Goal: Communication & Community: Ask a question

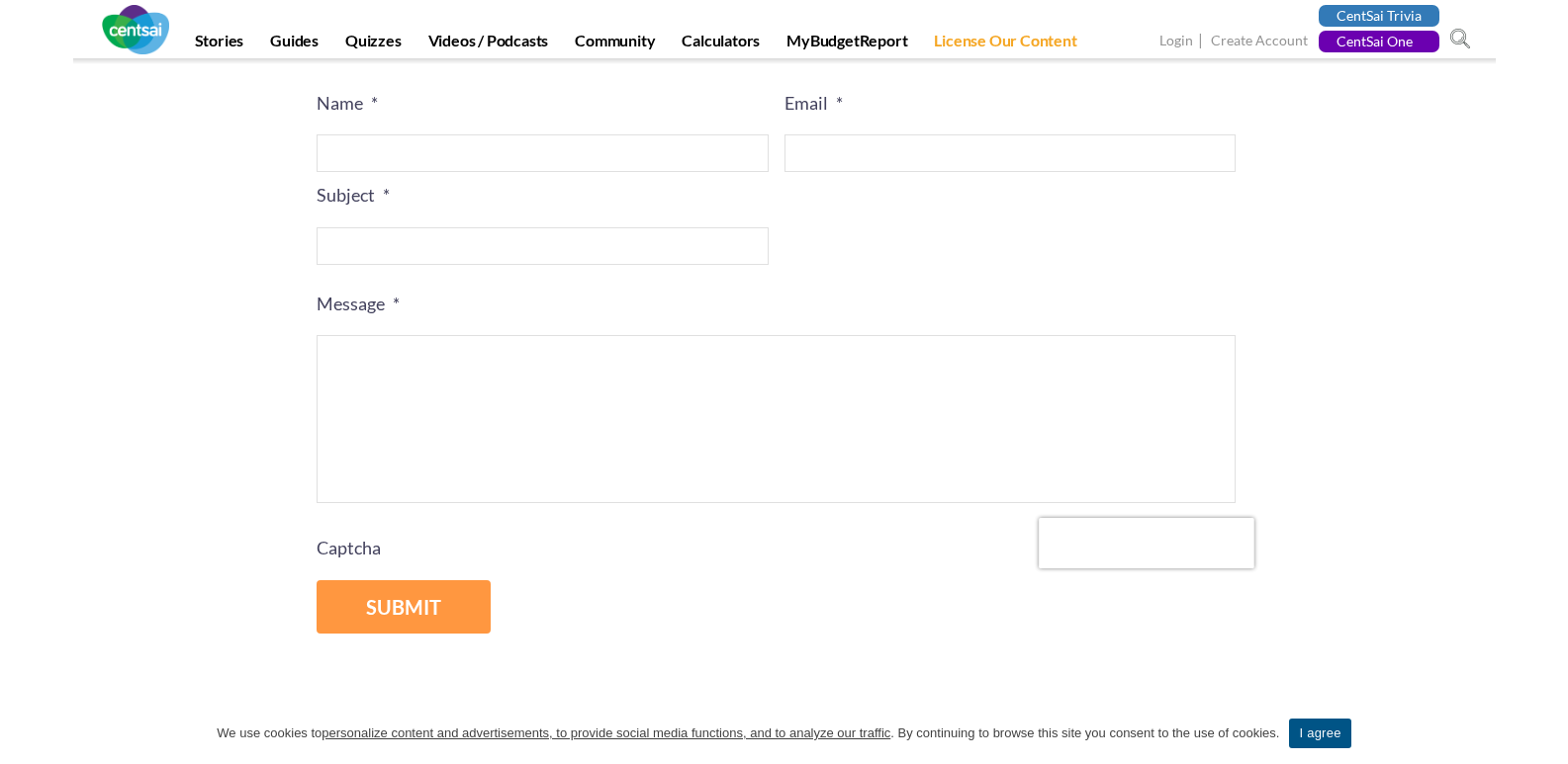
scroll to position [366, 0]
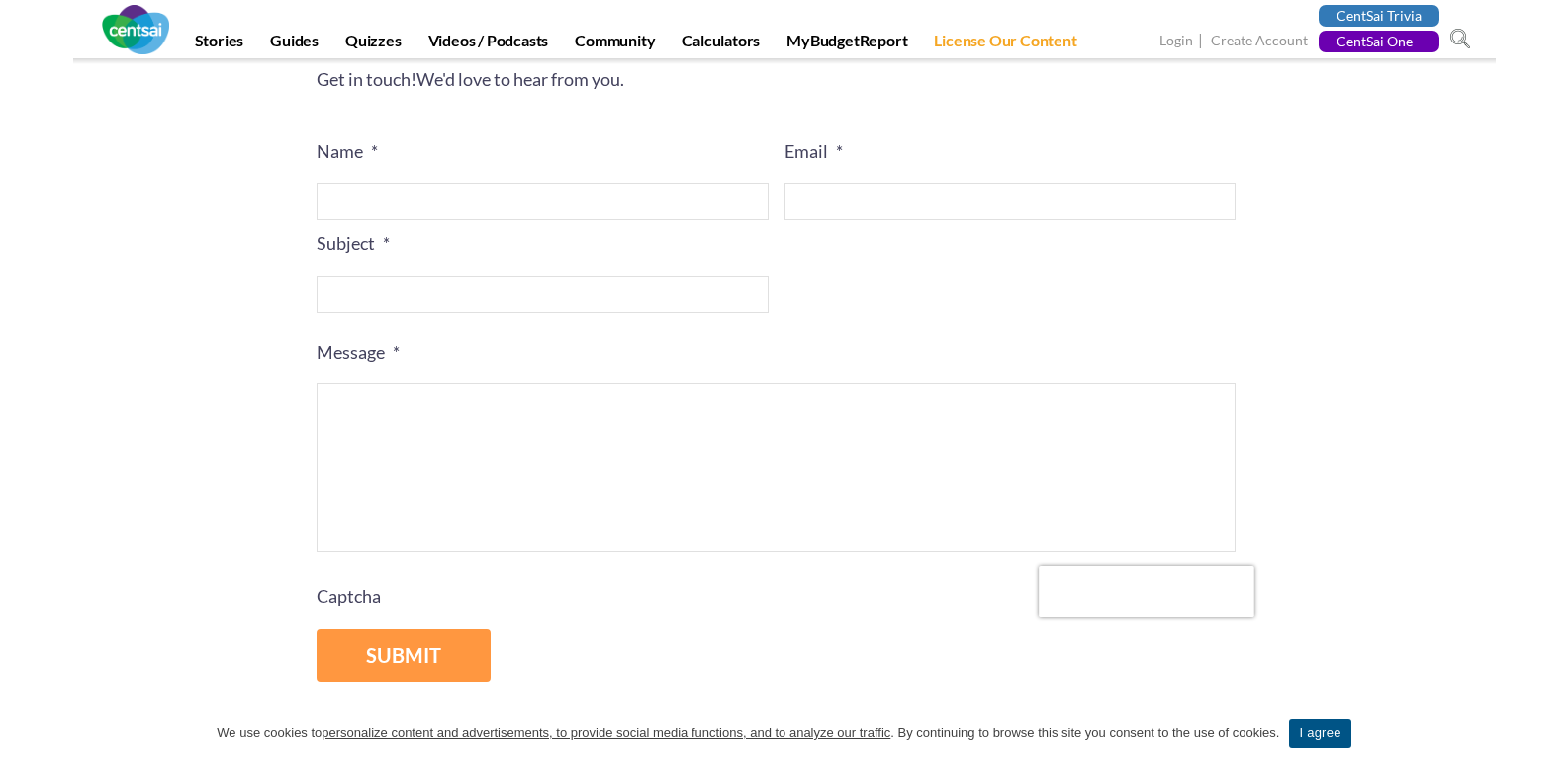
click at [545, 501] on textarea "Message *" at bounding box center [776, 467] width 918 height 168
paste textarea "I work with a local cleaning company that prides itself on a customer-focused a…"
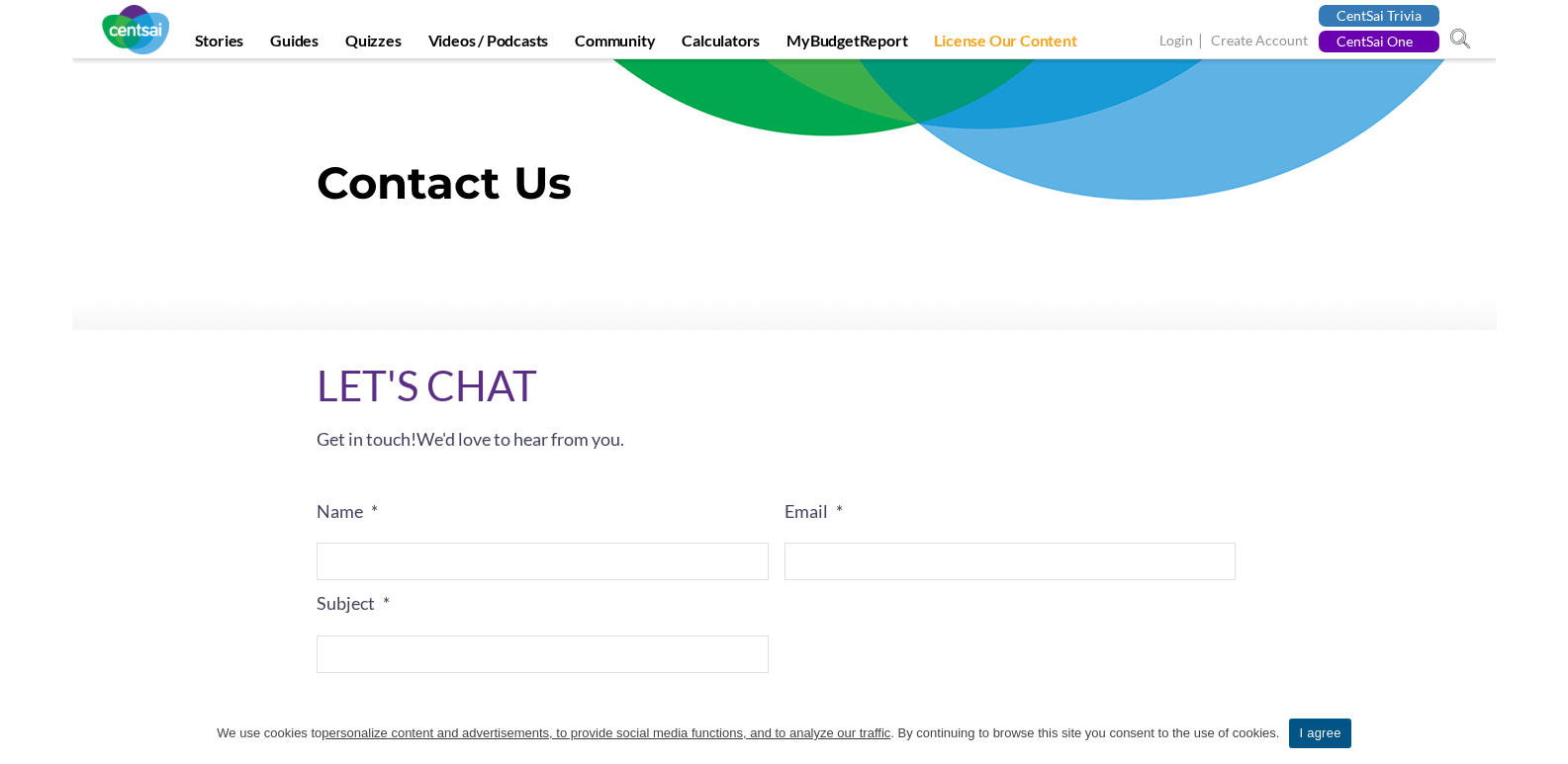
scroll to position [0, 0]
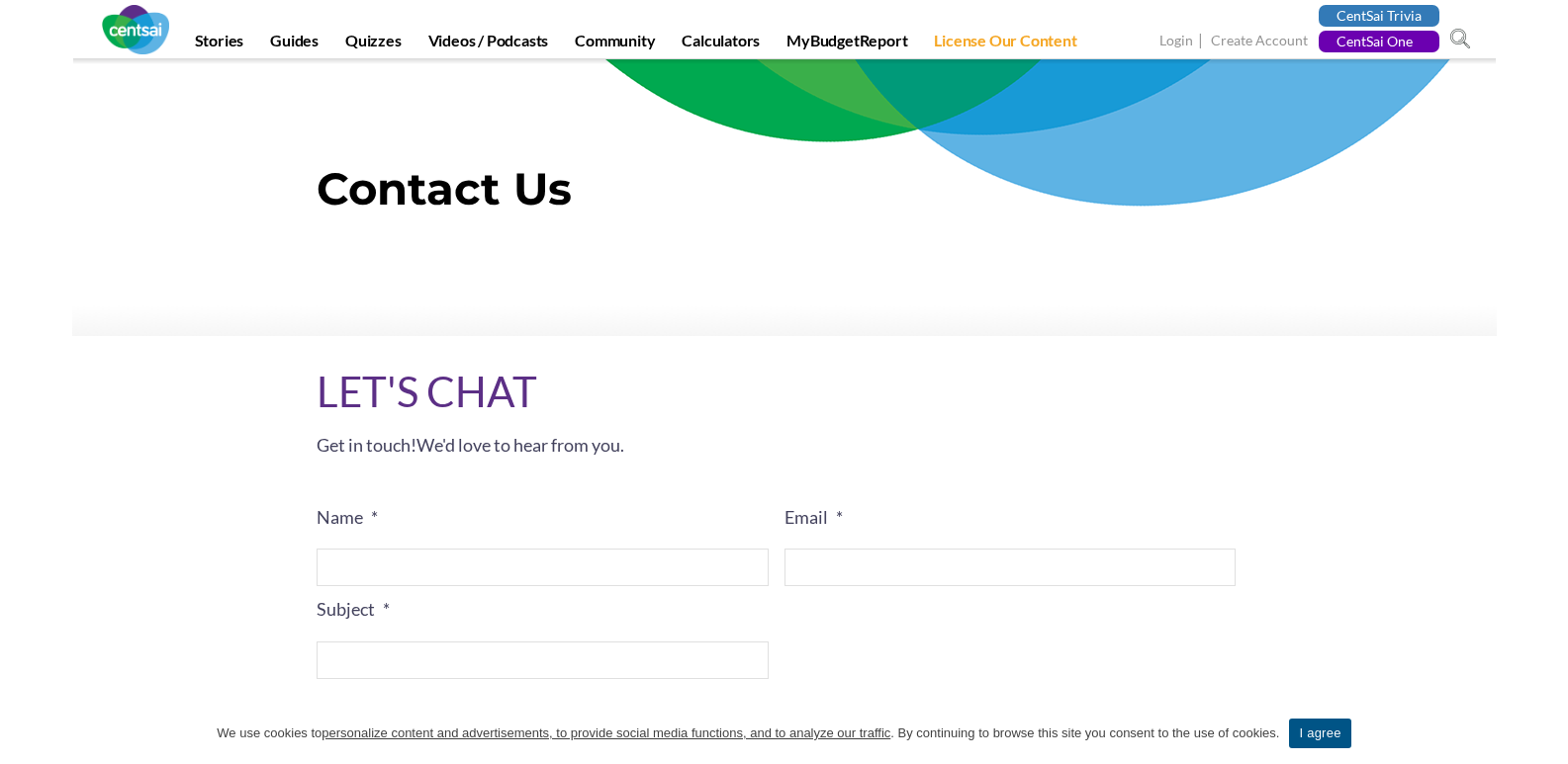
type textarea "I work with a local cleaning company that prides itself on a customer-focused a…"
drag, startPoint x: 374, startPoint y: 546, endPoint x: 395, endPoint y: 551, distance: 21.6
click at [386, 546] on li "Name *" at bounding box center [551, 540] width 468 height 92
drag, startPoint x: 486, startPoint y: 593, endPoint x: 486, endPoint y: 610, distance: 17.0
click at [486, 600] on li "Subject *" at bounding box center [551, 633] width 468 height 92
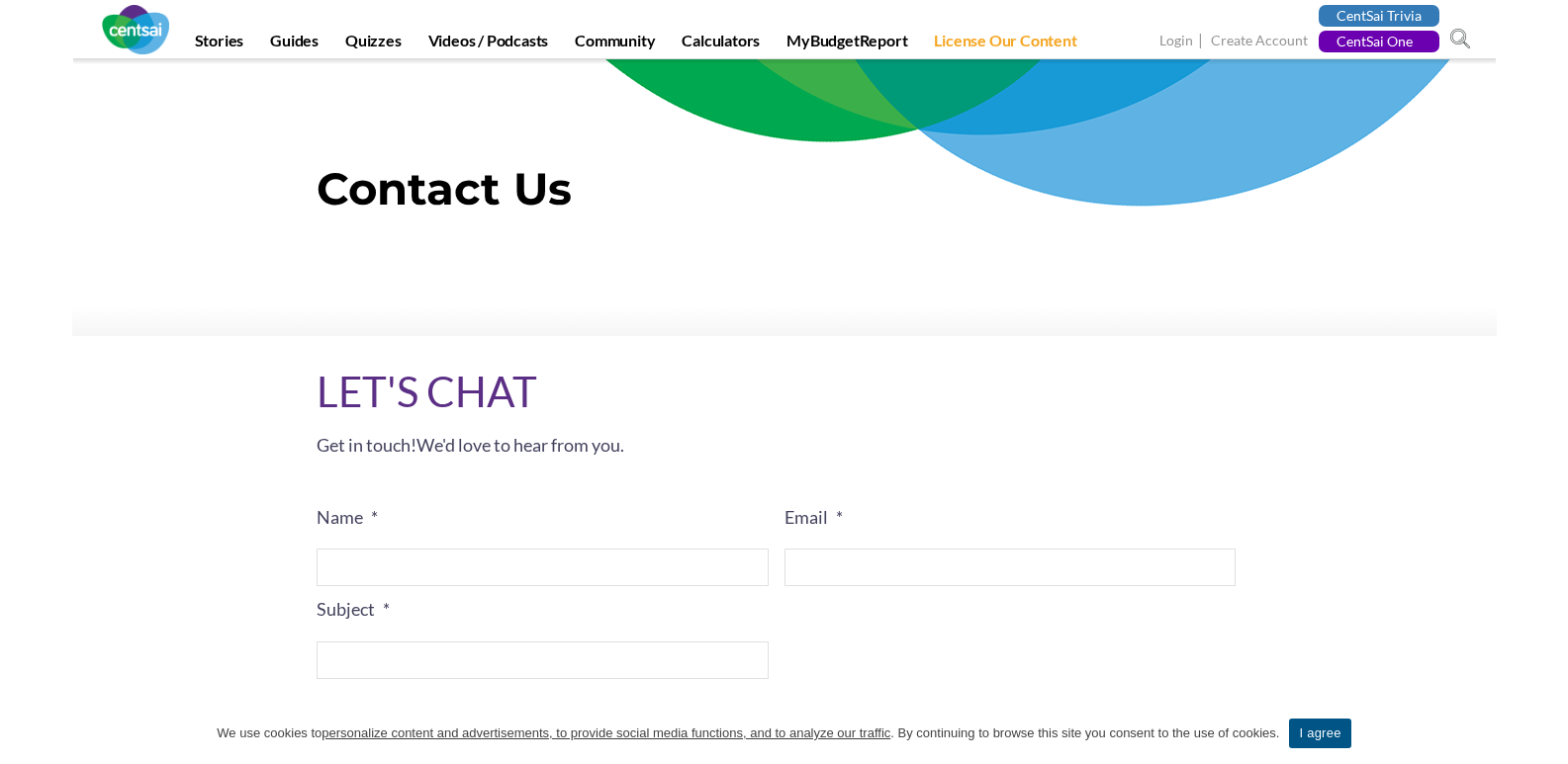
drag, startPoint x: 439, startPoint y: 567, endPoint x: 448, endPoint y: 586, distance: 21.0
click at [439, 567] on input "Name *" at bounding box center [543, 568] width 452 height 38
type input "[PERSON_NAME]"
type input "[PERSON_NAME][EMAIL_ADDRESS][DOMAIN_NAME]"
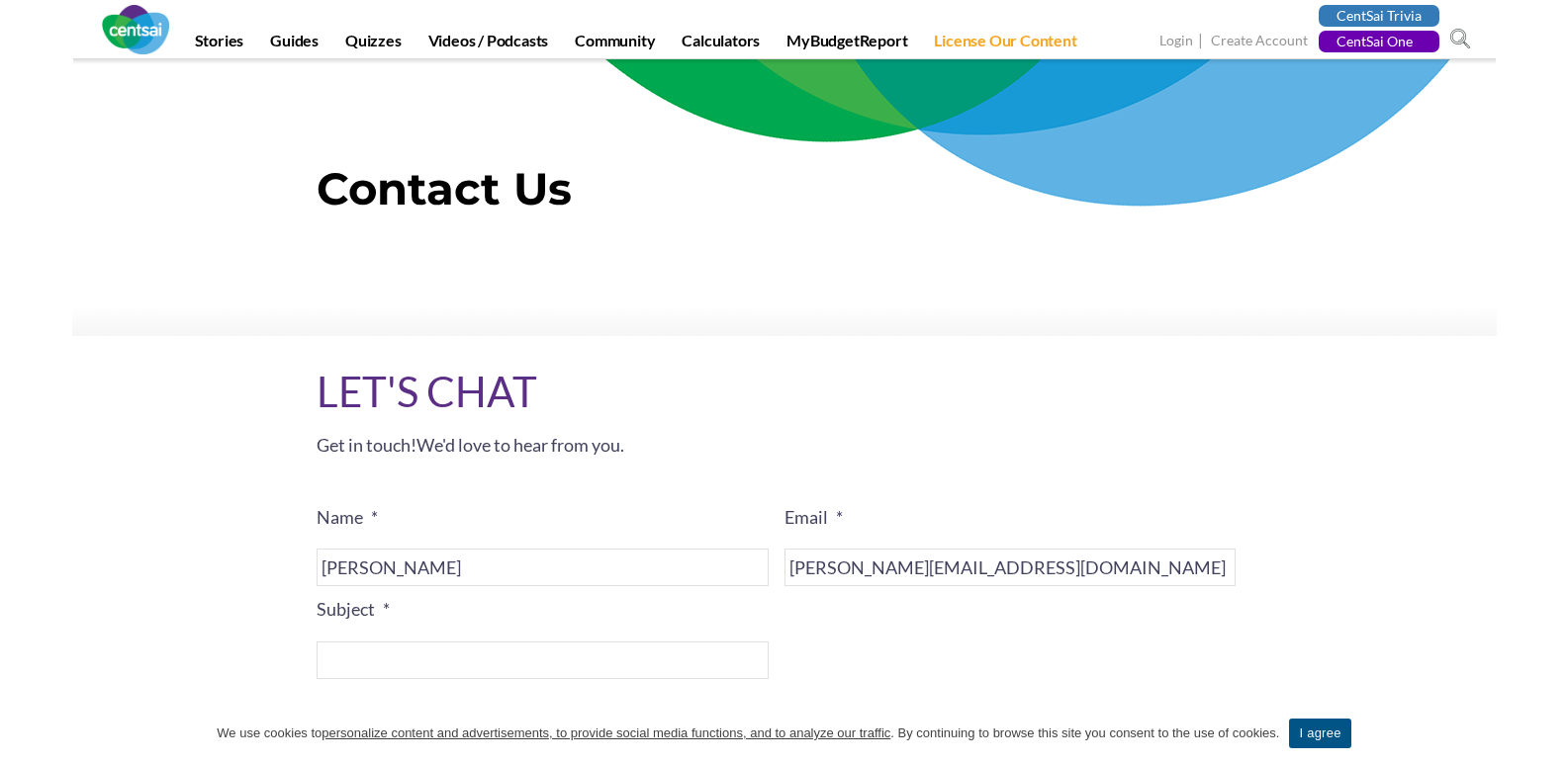
click at [456, 649] on input "Subject *" at bounding box center [543, 660] width 452 height 38
click at [514, 662] on input "Subject *" at bounding box center [543, 660] width 452 height 38
paste input "Your location in my neighborhood"
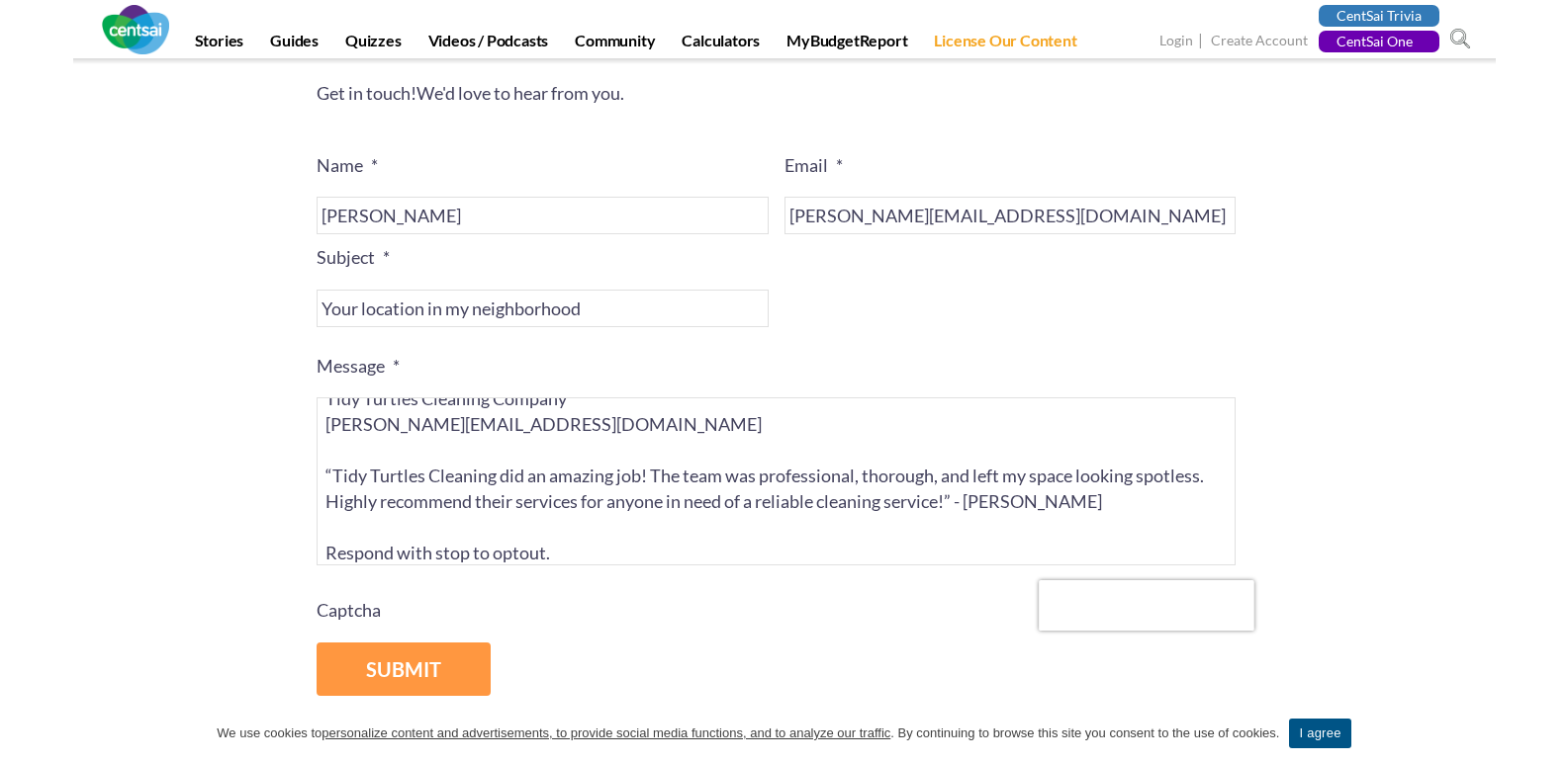
scroll to position [395, 0]
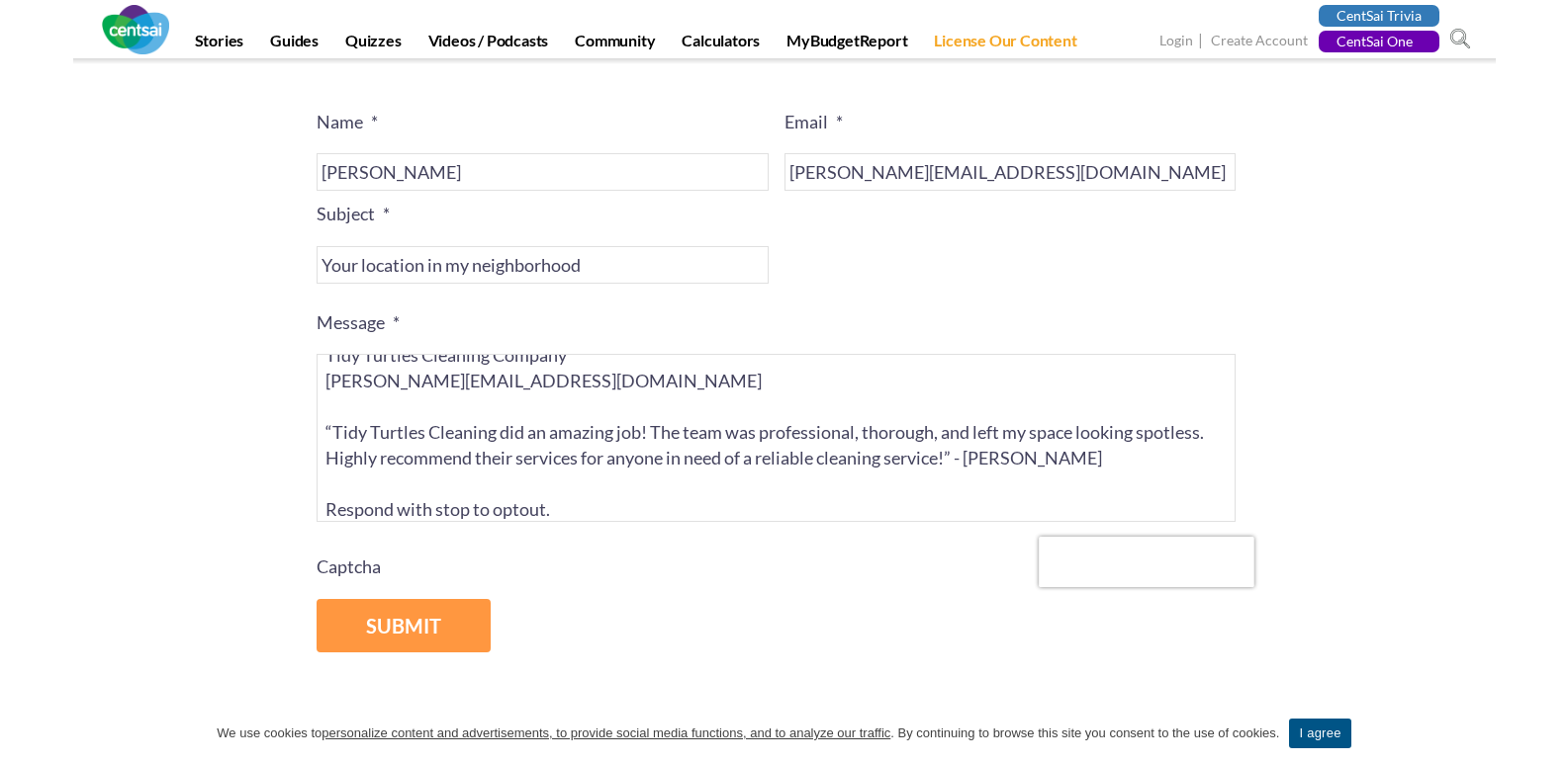
type input "Your location in my neighborhood"
click at [532, 466] on textarea "I work with a local cleaning company that prides itself on a customer-focused a…" at bounding box center [776, 437] width 918 height 168
click at [472, 625] on input "Submit" at bounding box center [403, 627] width 174 height 55
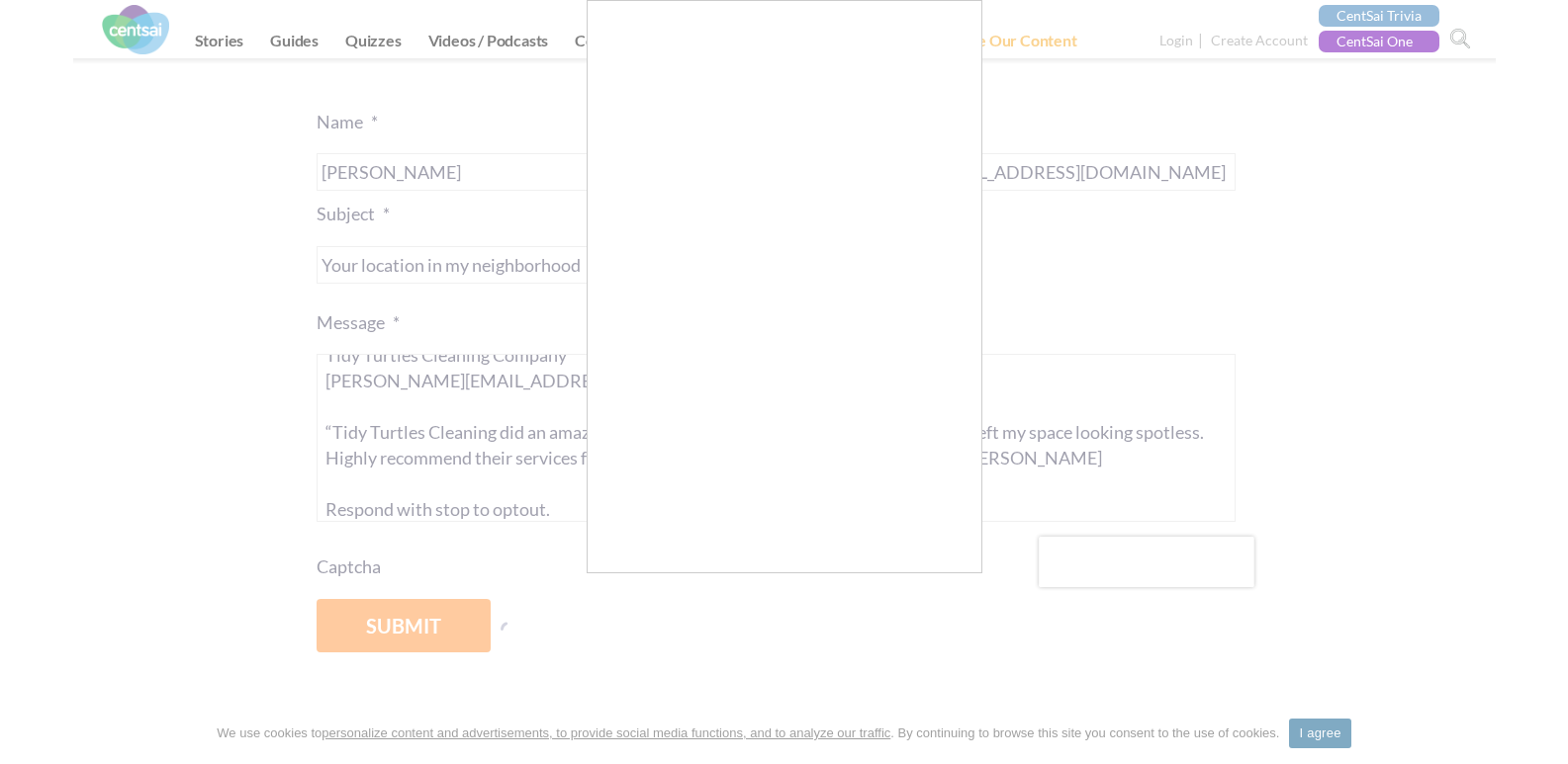
click at [564, 302] on div at bounding box center [784, 382] width 1568 height 764
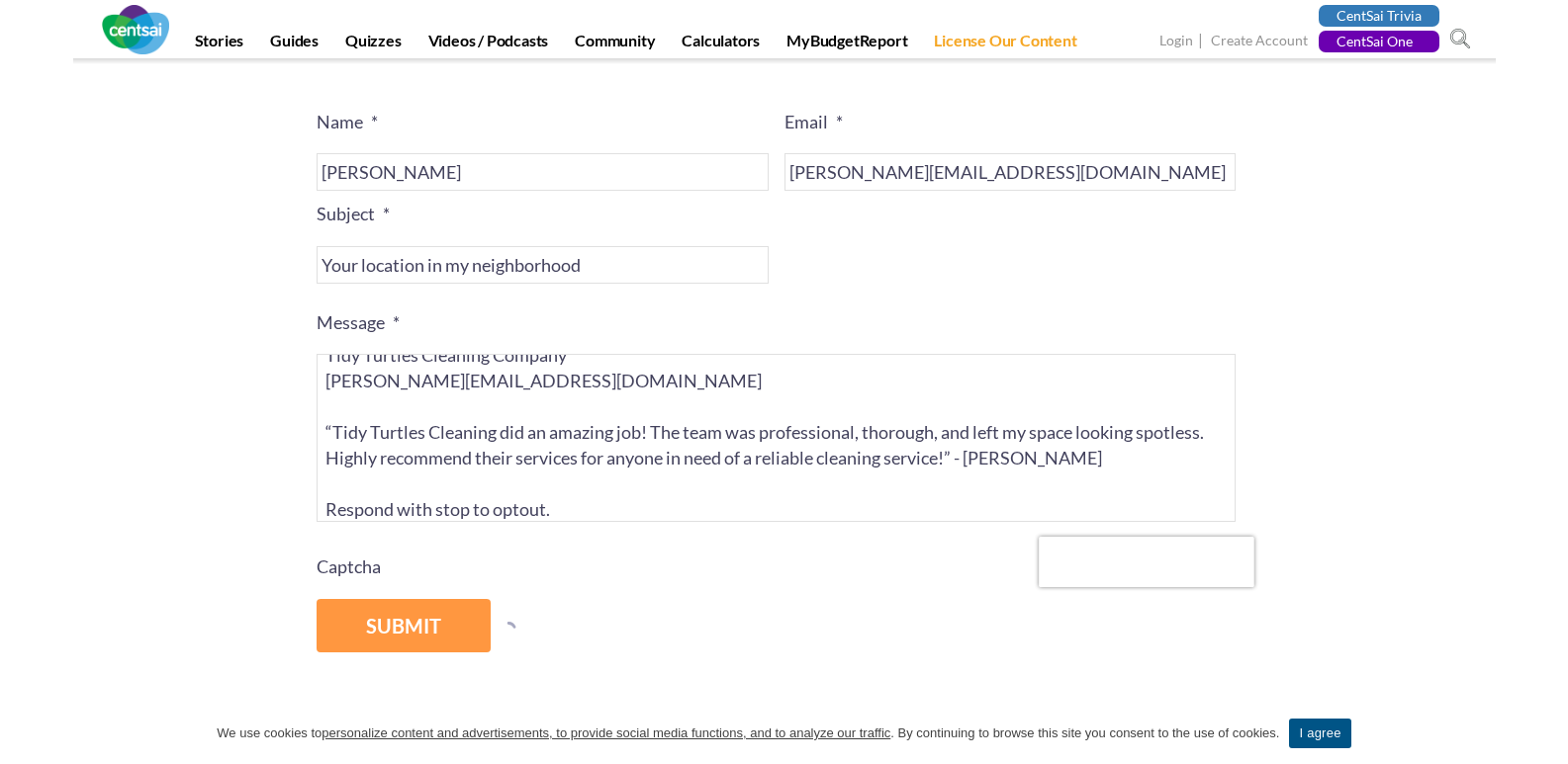
click at [437, 623] on input "Submit" at bounding box center [403, 627] width 174 height 55
